Goal: Communication & Community: Answer question/provide support

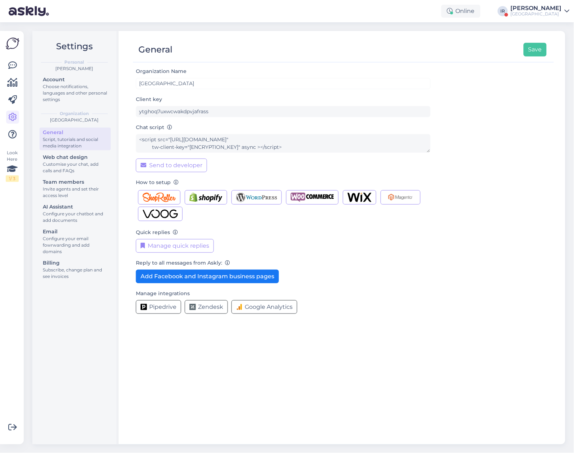
click at [535, 12] on div "[GEOGRAPHIC_DATA]" at bounding box center [536, 14] width 51 height 6
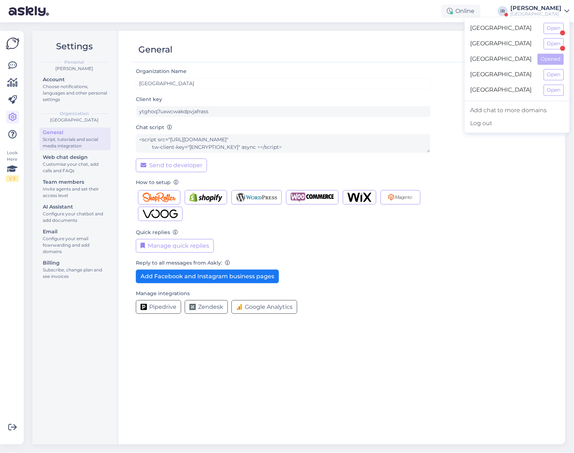
click at [19, 67] on div "Look Here 1 / 3" at bounding box center [13, 238] width 14 height 402
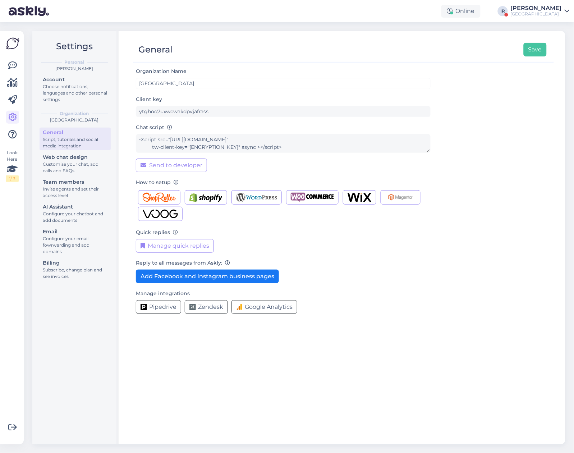
click at [559, 13] on div "[GEOGRAPHIC_DATA]" at bounding box center [536, 14] width 51 height 6
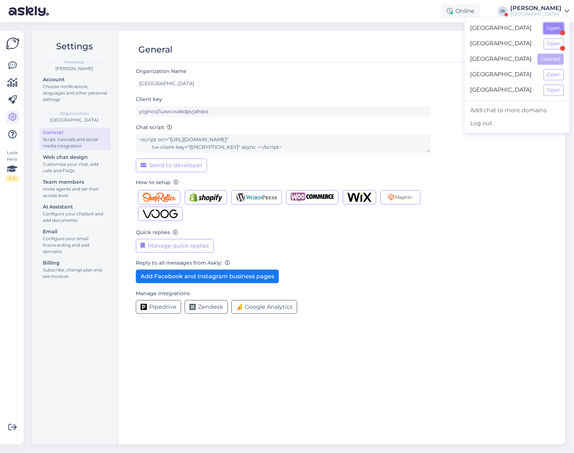
click at [552, 31] on button "Open" at bounding box center [554, 28] width 20 height 11
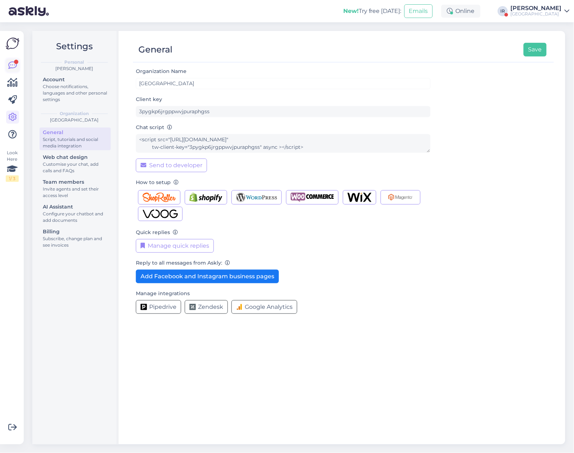
click at [13, 64] on icon at bounding box center [12, 65] width 9 height 9
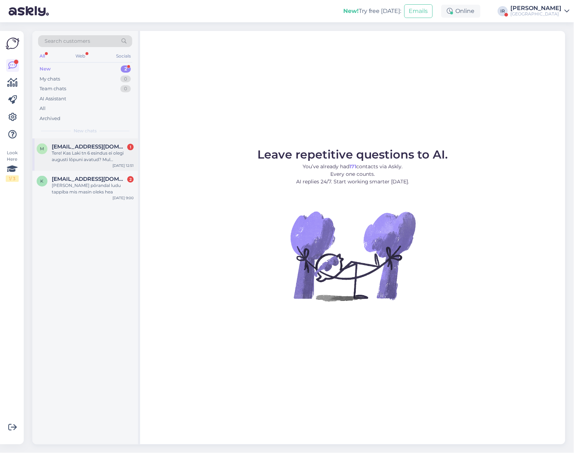
click at [89, 157] on div "Tere! Kas Laki tn 6 esindus ei olegi augusti lõpuni avatud? Mul [PERSON_NAME] p…" at bounding box center [93, 156] width 82 height 13
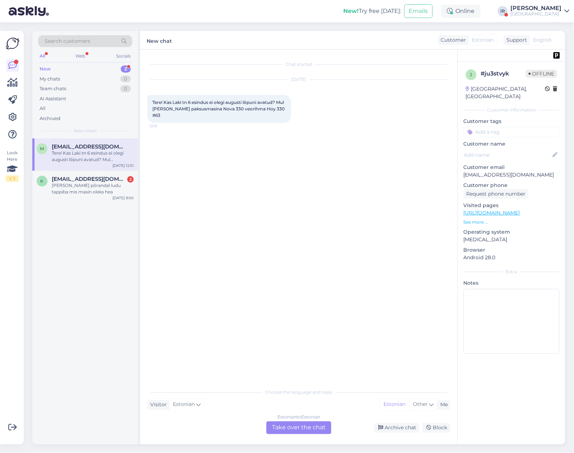
click at [302, 430] on div "Estonian to Estonian Take over the chat" at bounding box center [298, 427] width 65 height 13
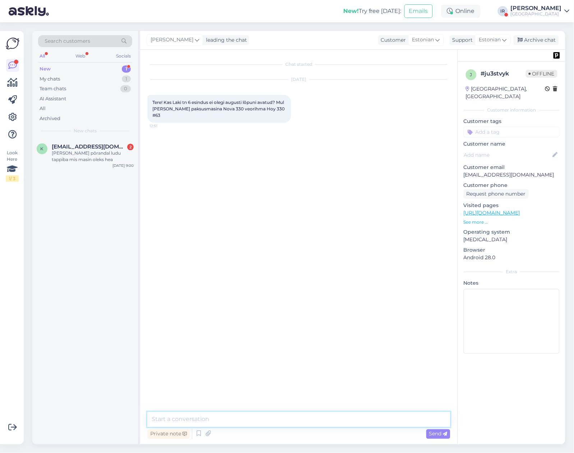
click at [224, 421] on textarea at bounding box center [298, 419] width 303 height 15
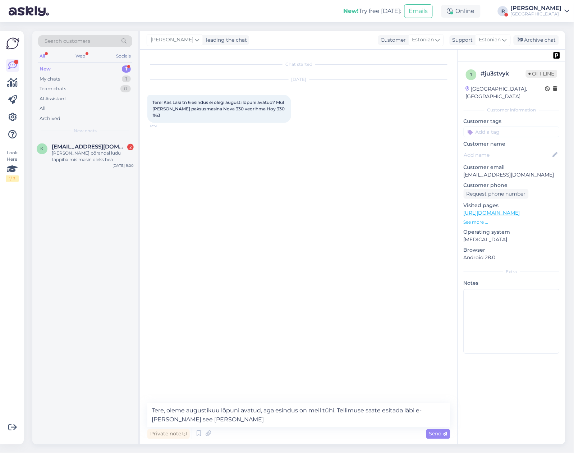
click at [285, 261] on div "Chat started Aug 24 2025 Tere! Kas Laki tn 6 esindus ei olegi augusti lõpuni av…" at bounding box center [302, 227] width 310 height 340
click at [238, 424] on textarea "Tere, oleme augustikuu lõpuni avatud, aga esindus on meil tühi. Tellimuse saate…" at bounding box center [298, 415] width 303 height 24
drag, startPoint x: 218, startPoint y: 425, endPoint x: 148, endPoint y: 421, distance: 69.9
click at [148, 421] on textarea "Tere, oleme augustikuu lõpuni avatud, aga esindus on meil tühi. Tellimuse saate…" at bounding box center [298, 415] width 303 height 24
paste textarea "[URL][DOMAIN_NAME]"
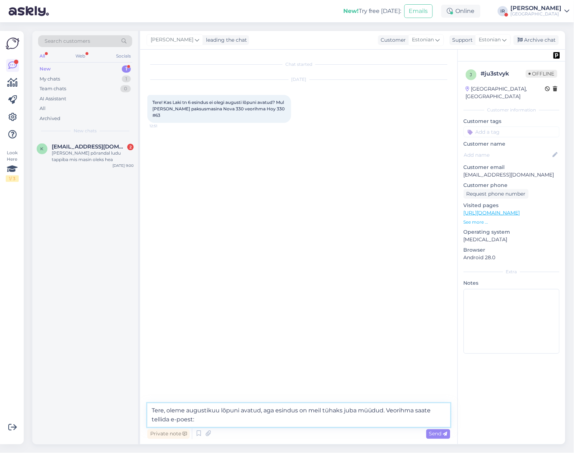
type textarea "Tere, oleme augustikuu lõpuni avatud, aga esindus on meil tühaks juba müüdud. V…"
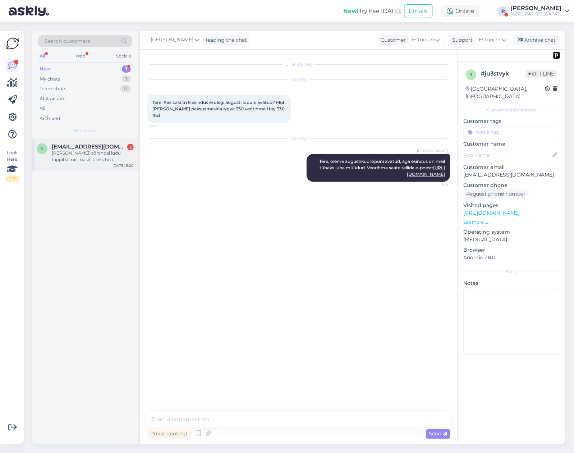
click at [77, 153] on div "[PERSON_NAME] põrandal ludu tappiba mis masin oleks hea" at bounding box center [93, 156] width 82 height 13
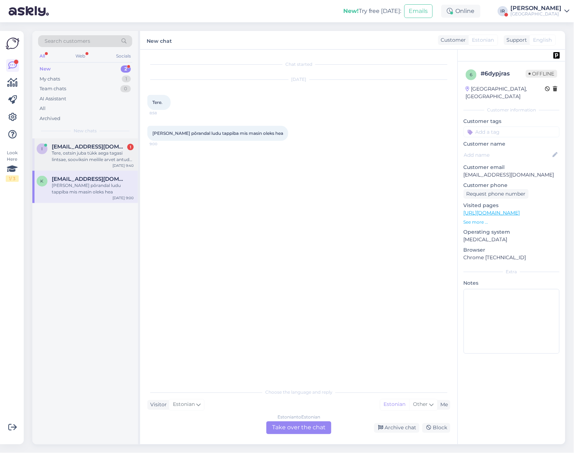
click at [83, 155] on div "Tere, ostsin juba tükk aega tagasi lintsae, sooviksin meilile arvet antud telli…" at bounding box center [93, 156] width 82 height 13
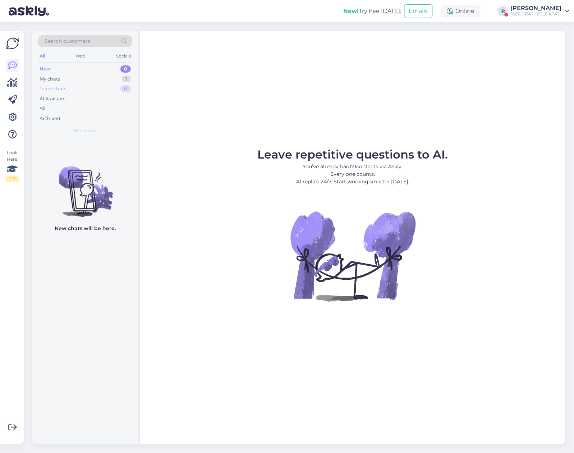
click at [84, 84] on div "Team chats 0" at bounding box center [85, 89] width 94 height 10
click at [79, 78] on div "My chats 1" at bounding box center [85, 79] width 94 height 10
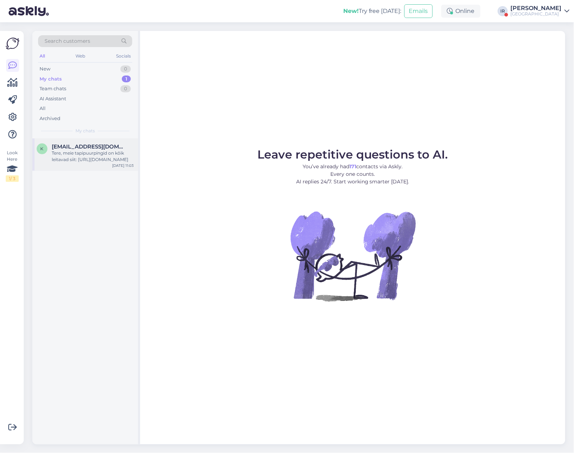
click at [81, 151] on div "Tere, meie tapipuurpingid on kõik leitavad siit: [URL][DOMAIN_NAME]" at bounding box center [93, 156] width 82 height 13
click at [67, 163] on div "Tere, meie tapipuurpingid on kõik leitavad siit: [URL][DOMAIN_NAME]" at bounding box center [93, 156] width 82 height 13
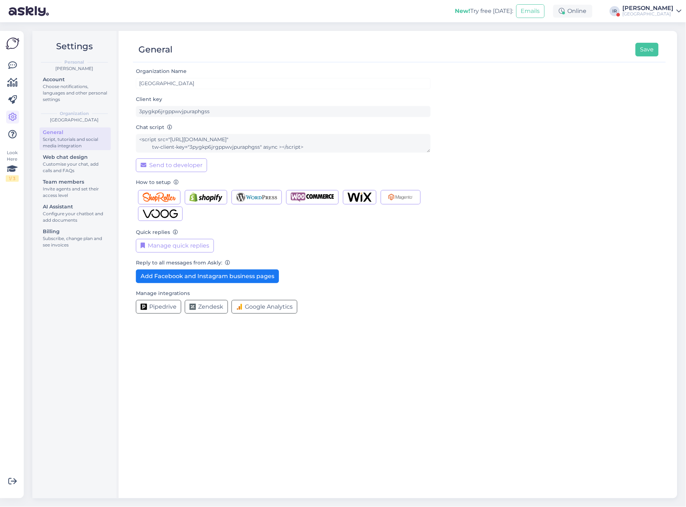
click at [613, 10] on div "New! Try free [DATE]: Emails Online IR [PERSON_NAME] [GEOGRAPHIC_DATA]" at bounding box center [343, 11] width 686 height 22
click at [620, 9] on div "IR" at bounding box center [615, 11] width 10 height 10
click at [668, 9] on div "[PERSON_NAME]" at bounding box center [648, 8] width 51 height 6
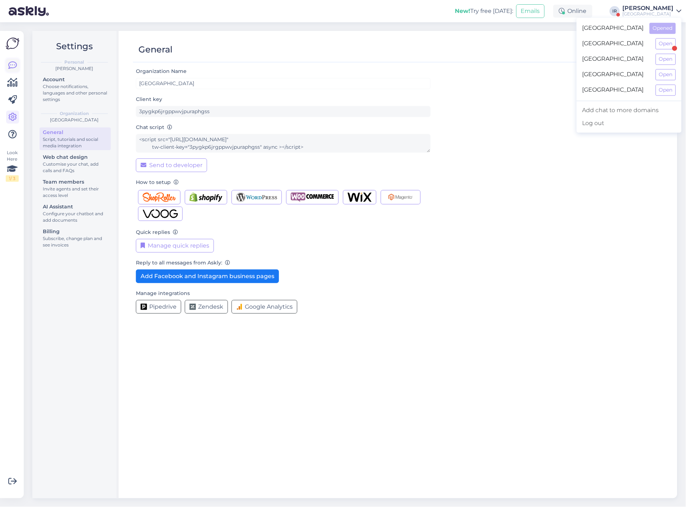
click at [8, 66] on icon at bounding box center [12, 65] width 9 height 9
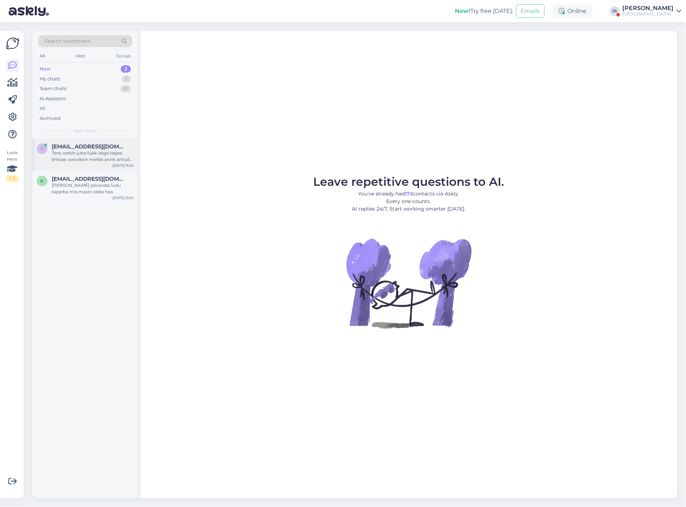
click at [73, 153] on div "Tere, ostsin juba tükk aega tagasi lintsae, sooviksin meilile arvet antud telli…" at bounding box center [93, 156] width 82 height 13
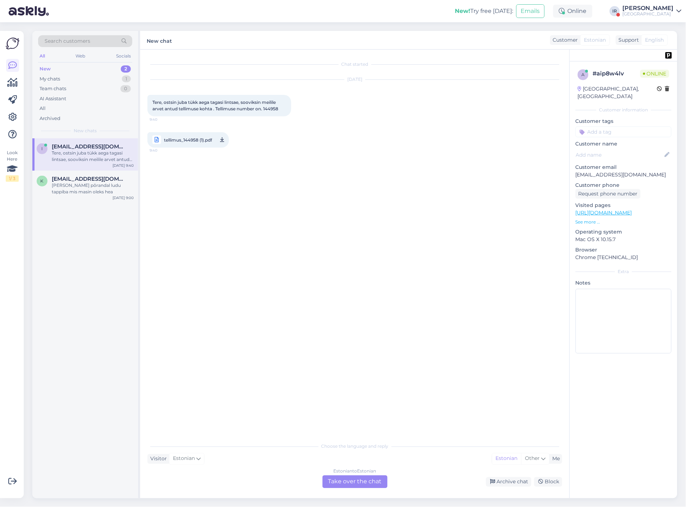
click at [348, 485] on div "Estonian to Estonian Take over the chat" at bounding box center [355, 482] width 65 height 13
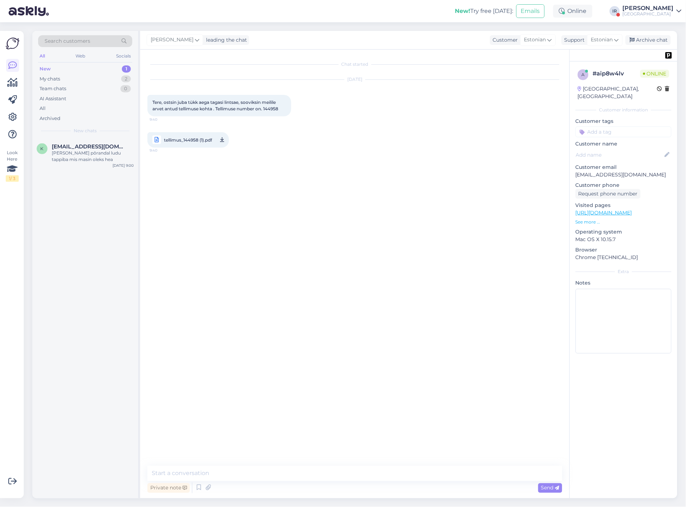
click at [182, 139] on span "tellimus_144958 (1).pdf" at bounding box center [188, 140] width 48 height 9
click at [203, 488] on icon at bounding box center [208, 488] width 10 height 11
click at [213, 474] on textarea at bounding box center [354, 473] width 415 height 15
type textarea "Tere, arve manuses."
click at [543, 487] on span "Send" at bounding box center [550, 488] width 18 height 6
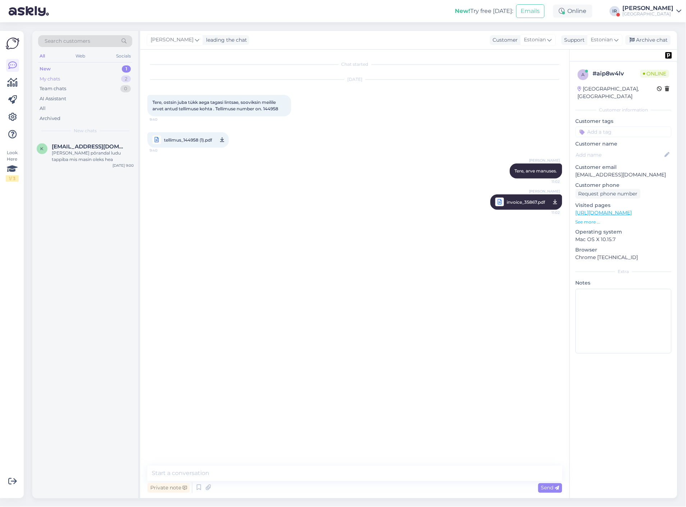
click at [69, 79] on div "My chats 2" at bounding box center [85, 79] width 94 height 10
click at [78, 152] on div "Tere, arve manuses." at bounding box center [93, 153] width 82 height 6
drag, startPoint x: 649, startPoint y: 40, endPoint x: 613, endPoint y: 51, distance: 37.6
click at [649, 40] on div "Archive chat" at bounding box center [648, 40] width 45 height 10
click at [77, 159] on div "Tere, oleme augustikuu lõpuni avatud, aga esindus on meil tühaks juba müüdud. V…" at bounding box center [93, 156] width 82 height 13
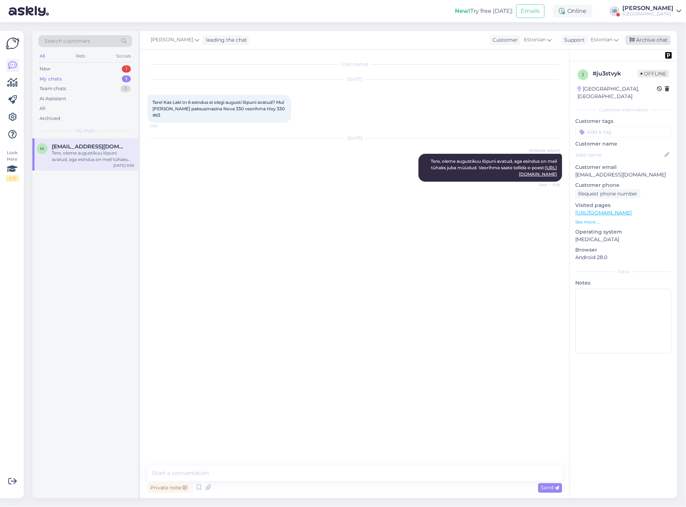
click at [662, 40] on div "Archive chat" at bounding box center [648, 40] width 45 height 10
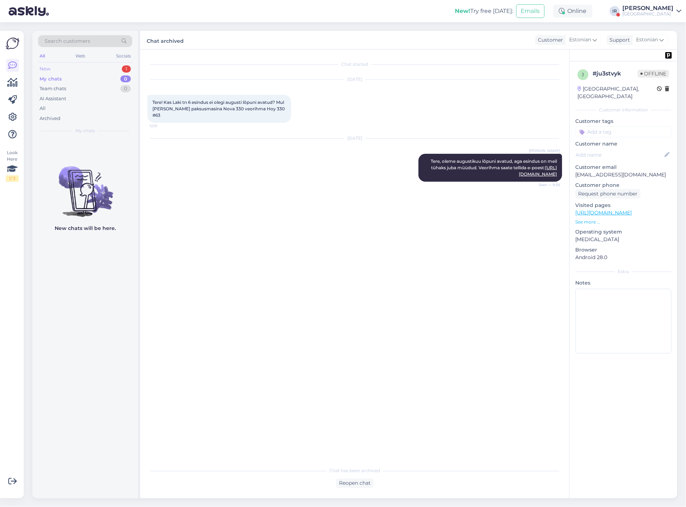
click at [68, 67] on div "New 1" at bounding box center [85, 69] width 94 height 10
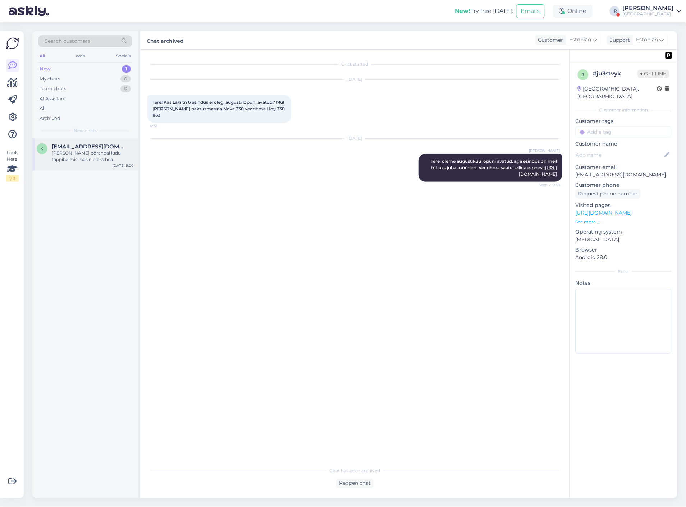
click at [83, 162] on div "[PERSON_NAME] põrandal ludu tappiba mis masin oleks hea" at bounding box center [93, 156] width 82 height 13
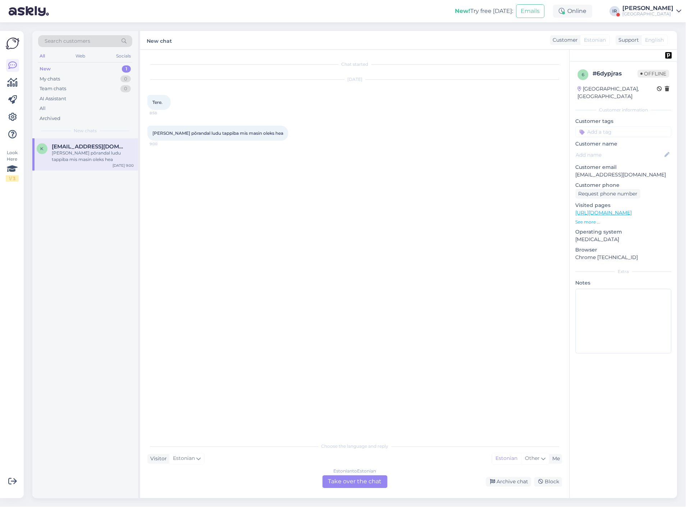
click at [356, 480] on div "Estonian to Estonian Take over the chat" at bounding box center [355, 482] width 65 height 13
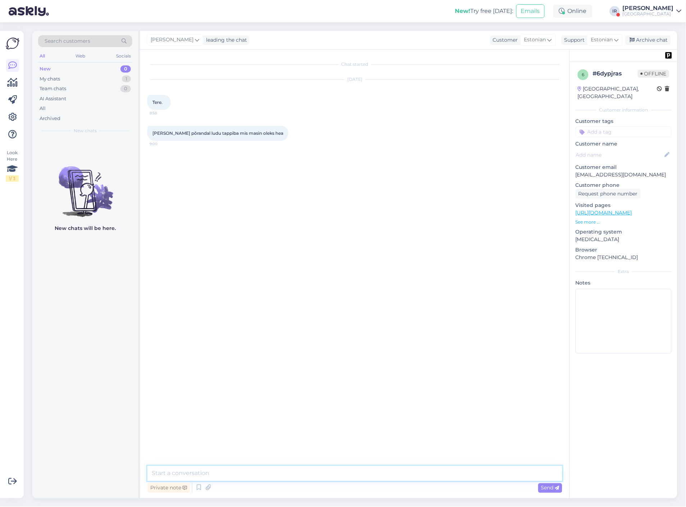
click at [271, 475] on textarea at bounding box center [354, 473] width 415 height 15
paste textarea "[URL][DOMAIN_NAME]"
type textarea "Tere, meie tapipuurpingid on kõik leitavad siit: [URL][DOMAIN_NAME]"
